Goal: Transaction & Acquisition: Subscribe to service/newsletter

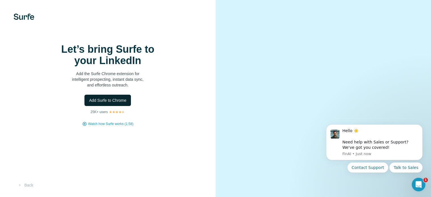
click at [97, 103] on span "Add Surfe to Chrome" at bounding box center [107, 100] width 37 height 6
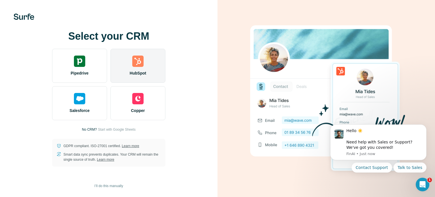
click at [140, 70] on span "HubSpot" at bounding box center [138, 73] width 16 height 6
